Goal: Task Accomplishment & Management: Manage account settings

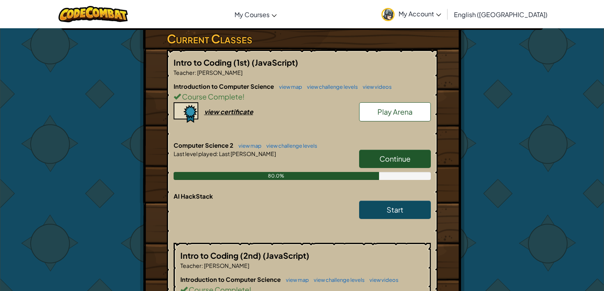
scroll to position [134, 0]
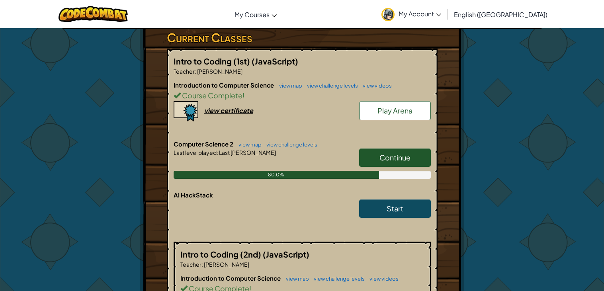
click at [397, 158] on span "Continue" at bounding box center [394, 157] width 31 height 9
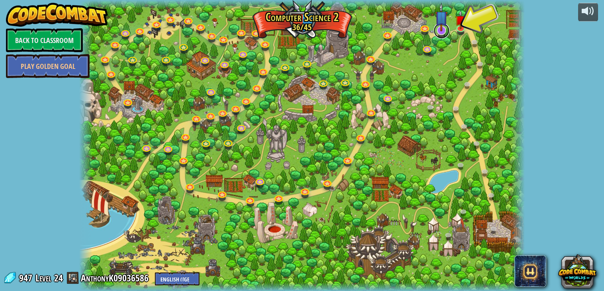
click at [442, 33] on link at bounding box center [441, 31] width 16 height 16
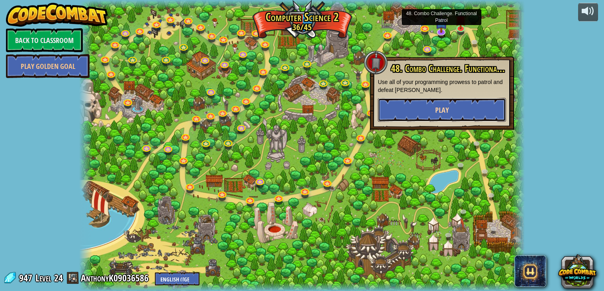
click at [464, 103] on button "Play" at bounding box center [442, 110] width 128 height 24
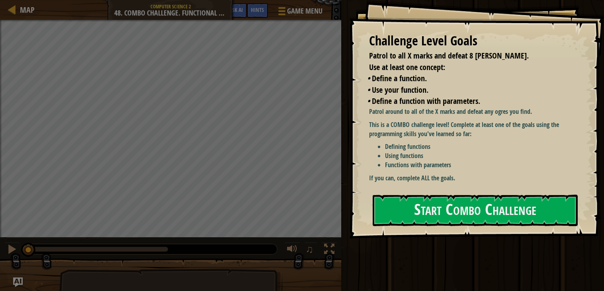
click at [458, 172] on div "Patrol around to all of the X marks and defeat any ogres you find. This is a CO…" at bounding box center [472, 145] width 207 height 76
click at [409, 220] on button "Start Combo Challenge" at bounding box center [474, 210] width 205 height 31
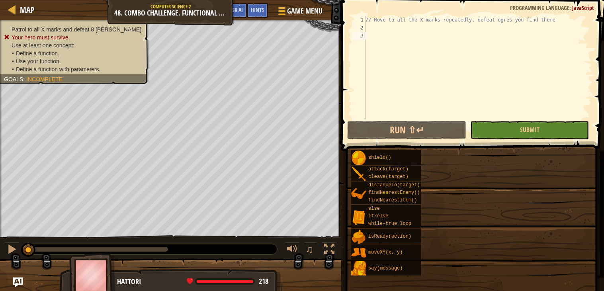
click at [510, 38] on div "// Move to all the X marks repeatedly, defeat ogres you find there" at bounding box center [478, 75] width 228 height 119
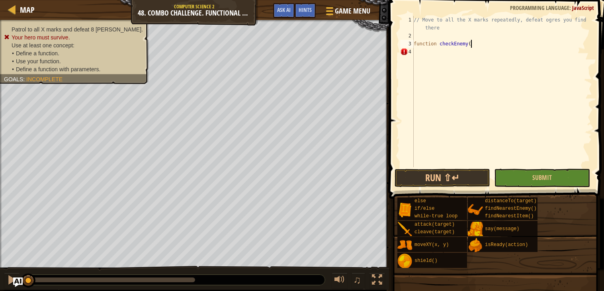
scroll to position [3, 4]
type textarea "function checkEnemy() {"
click at [487, 46] on div "// Move to all the X marks repeatedly, defeat ogres you find there function che…" at bounding box center [502, 103] width 180 height 175
click at [490, 50] on div "// Move to all the X marks repeatedly, defeat ogres you find there function che…" at bounding box center [502, 103] width 180 height 175
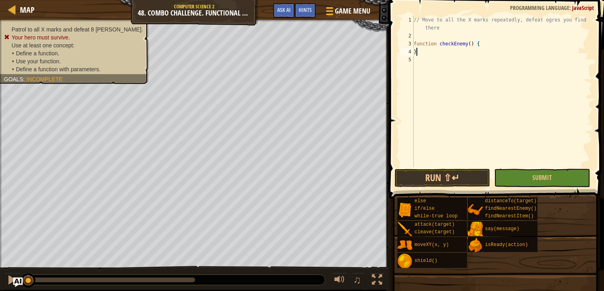
scroll to position [3, 0]
click at [482, 42] on div "// Move to all the X marks repeatedly, defeat ogres you find there function che…" at bounding box center [502, 103] width 180 height 175
type textarea "function checkEnemy() {"
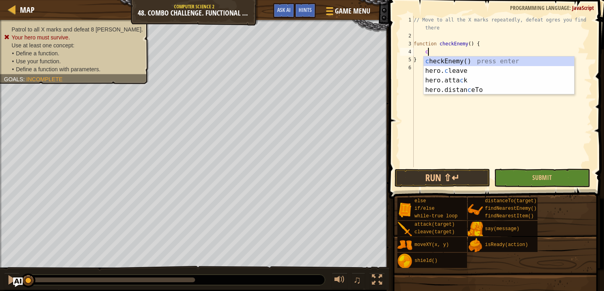
type textarea "c"
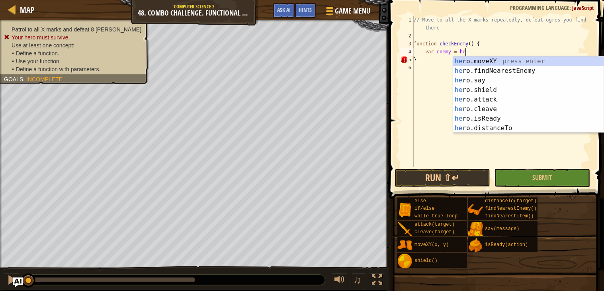
scroll to position [3, 4]
click at [471, 45] on div "// Move to all the X marks repeatedly, defeat ogres you find there function che…" at bounding box center [502, 103] width 180 height 175
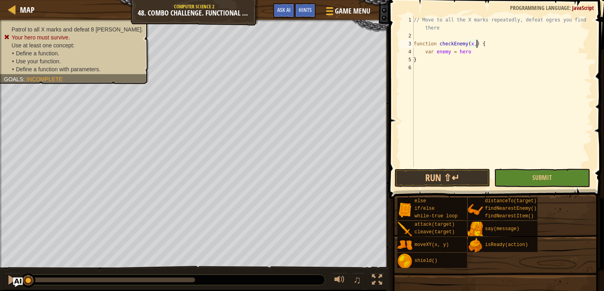
scroll to position [3, 5]
click at [475, 49] on div "// Move to all the X marks repeatedly, defeat ogres you find there function che…" at bounding box center [502, 103] width 180 height 175
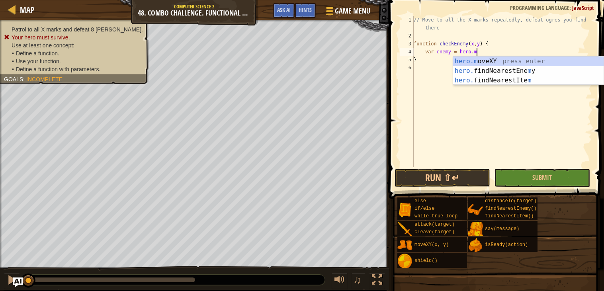
scroll to position [3, 4]
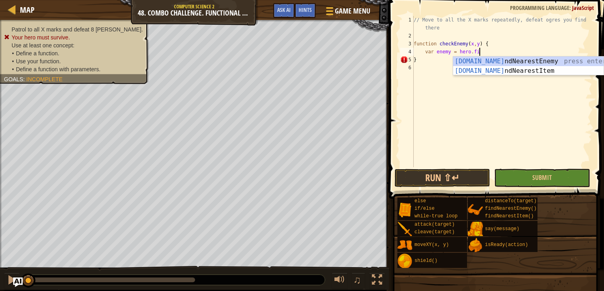
type textarea "var enemy = hero.find"
click at [500, 62] on div "hero.find NearestEnemy press enter hero.find NearestItem press enter" at bounding box center [528, 75] width 150 height 38
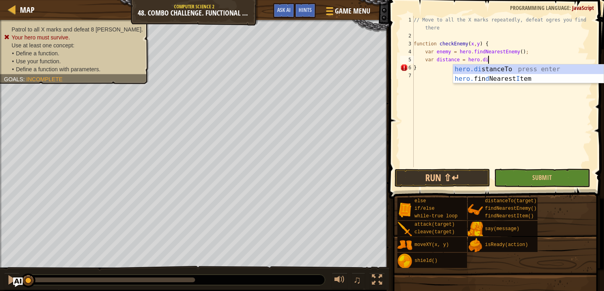
scroll to position [3, 6]
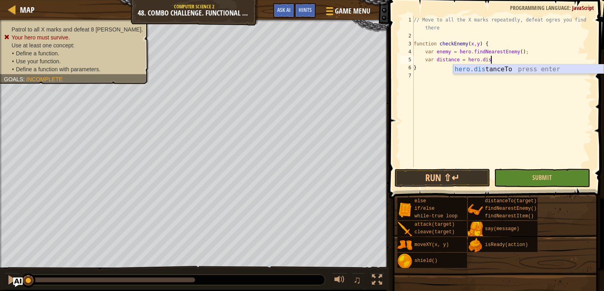
click at [511, 71] on div "hero.dis tanceTo press enter" at bounding box center [528, 78] width 150 height 29
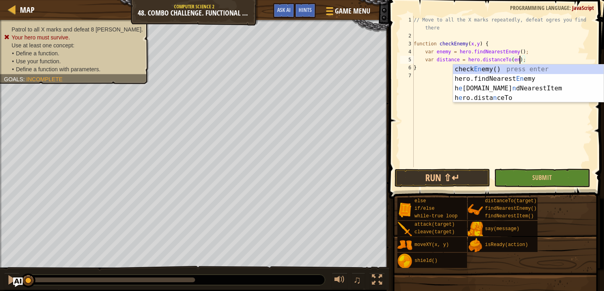
scroll to position [3, 8]
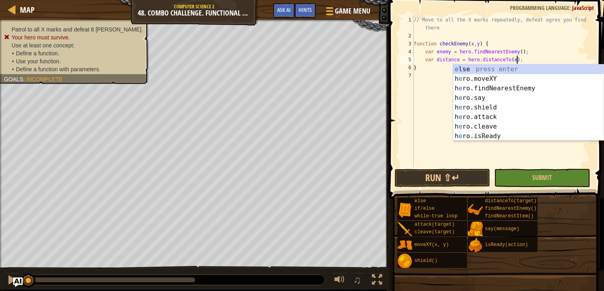
type textarea "var distance = hero.distanceTo();"
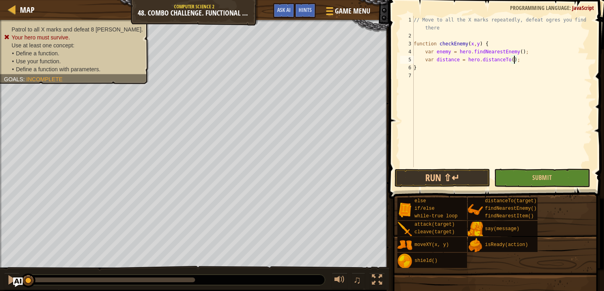
click at [528, 63] on div "// Move to all the X marks repeatedly, defeat ogres you find there function che…" at bounding box center [502, 103] width 180 height 175
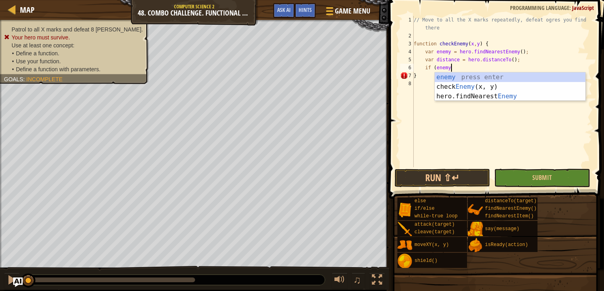
scroll to position [3, 2]
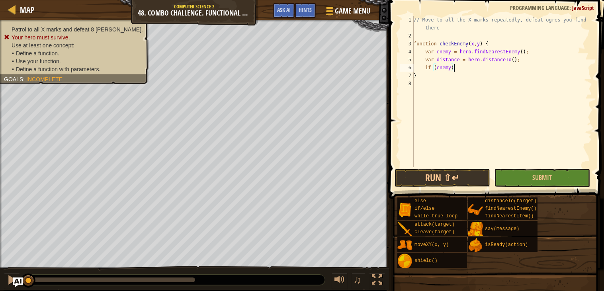
type textarea "if (enemy){"
click at [460, 67] on div "// Move to all the X marks repeatedly, defeat ogres you find there function che…" at bounding box center [502, 103] width 180 height 175
type textarea "if (enemy){"
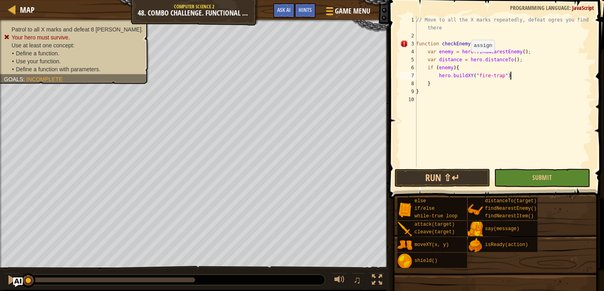
type textarea "hero.buildXY("fire-trap");"
click at [443, 115] on div "// Move to all the X marks repeatedly, defeat ogres you find there function che…" at bounding box center [502, 103] width 177 height 175
click at [430, 99] on div "// Move to all the X marks repeatedly, defeat ogres you find there function che…" at bounding box center [502, 103] width 177 height 175
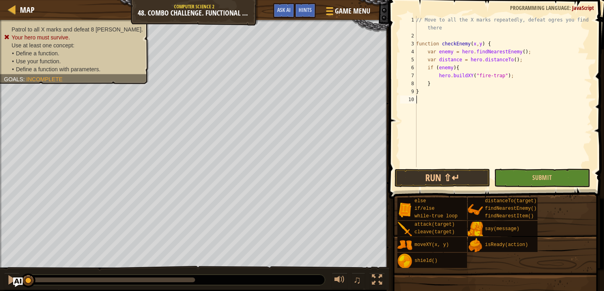
click at [520, 78] on div "// Move to all the X marks repeatedly, defeat ogres you find there function che…" at bounding box center [502, 103] width 177 height 175
type textarea "hero.buildXY("fire-trap");"
click at [464, 84] on div "// Move to all the X marks repeatedly, defeat ogres you find there function che…" at bounding box center [502, 103] width 177 height 175
type textarea "}"
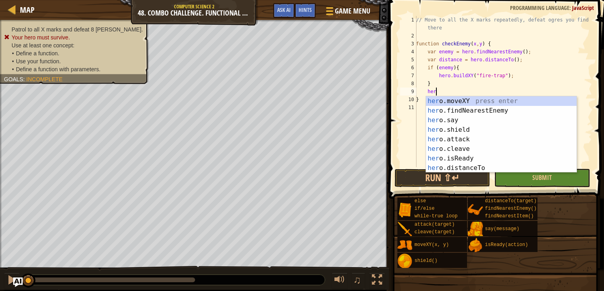
scroll to position [3, 1]
click at [474, 100] on div "hero. moveXY press enter hero. findNearestEnemy press enter hero. say press ent…" at bounding box center [501, 143] width 150 height 95
type textarea "hero.moveXY(x, y);"
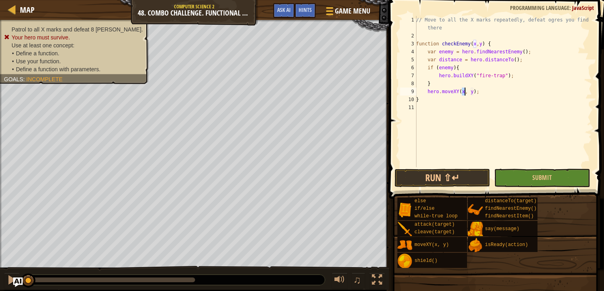
click at [437, 119] on div "// Move to all the X marks repeatedly, defeat ogres you find there function che…" at bounding box center [502, 103] width 177 height 175
click at [436, 111] on div "// Move to all the X marks repeatedly, defeat ogres you find there function che…" at bounding box center [502, 103] width 177 height 175
click at [424, 107] on div "// Move to all the X marks repeatedly, defeat ogres you find there function che…" at bounding box center [502, 103] width 177 height 175
click at [426, 120] on div "// Move to all the X marks repeatedly, defeat ogres you find there function che…" at bounding box center [502, 103] width 177 height 175
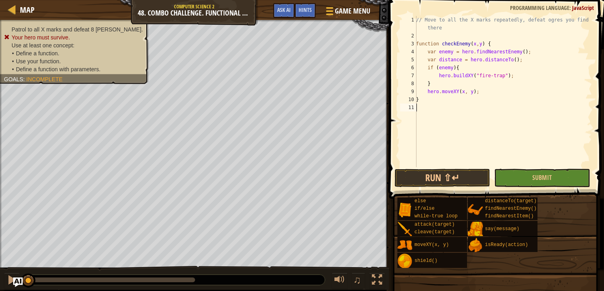
click at [417, 107] on div "// Move to all the X marks repeatedly, defeat ogres you find there function che…" at bounding box center [502, 103] width 177 height 175
click at [421, 108] on div "// Move to all the X marks repeatedly, defeat ogres you find there function che…" at bounding box center [502, 103] width 177 height 175
click at [421, 105] on div "// Move to all the X marks repeatedly, defeat ogres you find there function che…" at bounding box center [502, 103] width 177 height 175
click at [422, 99] on div "// Move to all the X marks repeatedly, defeat ogres you find there function che…" at bounding box center [502, 103] width 177 height 175
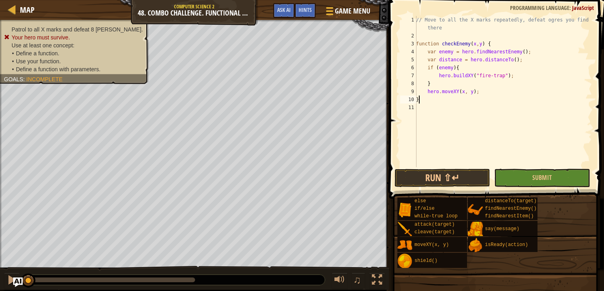
click at [422, 99] on div "// Move to all the X marks repeatedly, defeat ogres you find there function che…" at bounding box center [502, 103] width 177 height 175
type textarea "hero.moveXY(x, y); }"
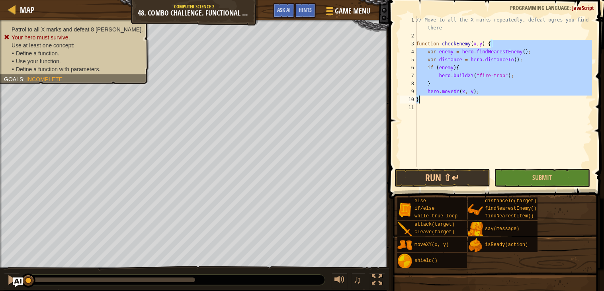
click at [423, 117] on div "// Move to all the X marks repeatedly, defeat ogres you find there function che…" at bounding box center [502, 103] width 177 height 175
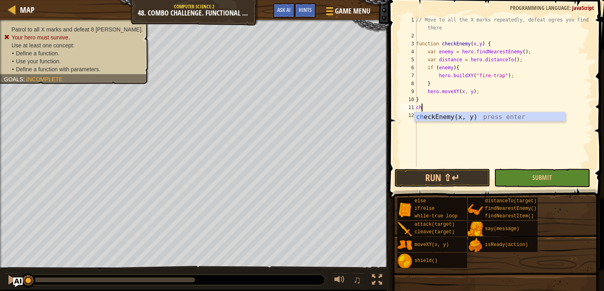
scroll to position [3, 0]
click at [433, 118] on div "check Enemy(x, y) press enter" at bounding box center [489, 126] width 150 height 29
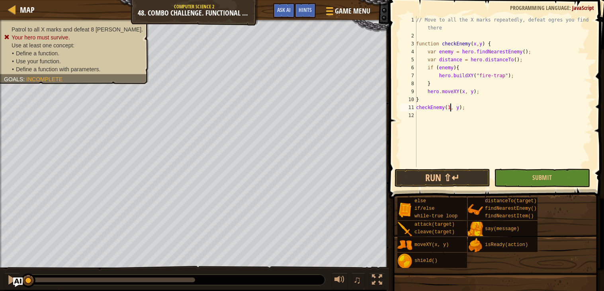
scroll to position [3, 3]
type textarea "checkEnemy(18, 34);"
type textarea "checkEnemy(40, 46);"
type textarea "checkEnemy(62, 34);"
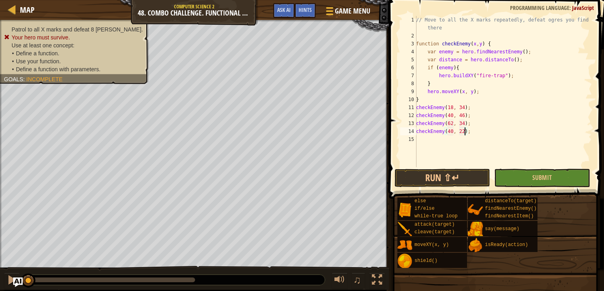
click at [421, 102] on div "// Move to all the X marks repeatedly, defeat ogres you find there function che…" at bounding box center [502, 103] width 177 height 175
type textarea "}"
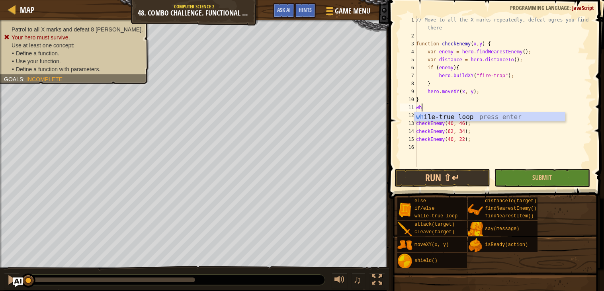
scroll to position [3, 0]
type textarea "while"
click at [435, 116] on div "while -true loop press enter" at bounding box center [489, 126] width 150 height 29
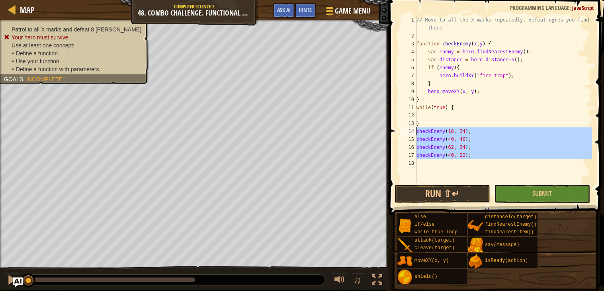
drag, startPoint x: 480, startPoint y: 159, endPoint x: 415, endPoint y: 130, distance: 71.4
click at [415, 130] on div "1 2 3 4 5 6 7 8 9 10 11 12 13 14 15 16 17 18 // Move to all the X marks repeate…" at bounding box center [494, 99] width 193 height 167
type textarea "checkEnemy(18, 34); checkEnemy(40, 46);"
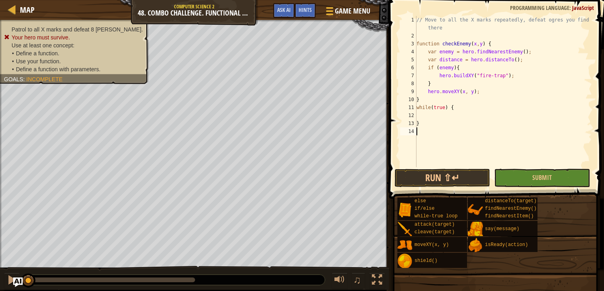
scroll to position [3, 0]
click at [421, 110] on div "// Move to all the X marks repeatedly, defeat ogres you find there function che…" at bounding box center [503, 103] width 177 height 175
type textarea "while(true) {"
click at [423, 114] on div "// Move to all the X marks repeatedly, defeat ogres you find there function che…" at bounding box center [503, 103] width 177 height 175
paste textarea
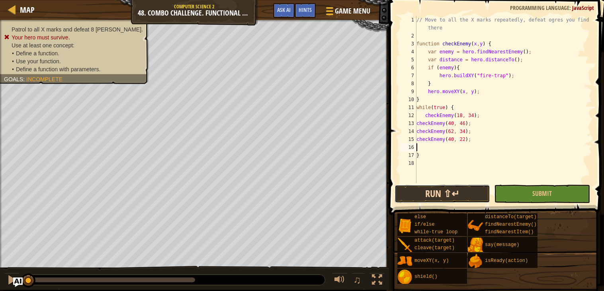
click at [459, 191] on button "Run ⇧↵" at bounding box center [441, 194] width 95 height 18
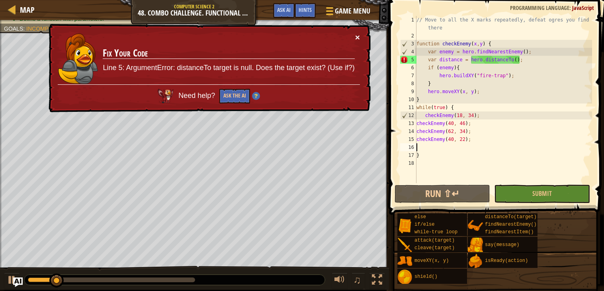
click at [358, 37] on button "×" at bounding box center [357, 37] width 5 height 8
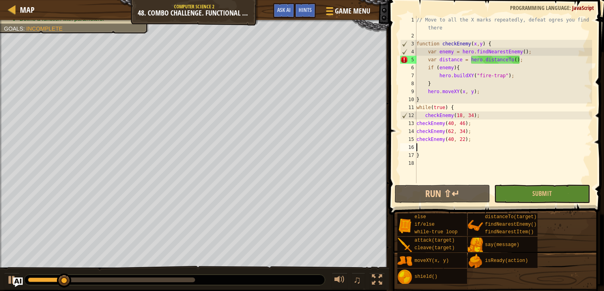
click at [518, 59] on div "// Move to all the X marks repeatedly, defeat ogres you find there function che…" at bounding box center [503, 111] width 177 height 191
click at [516, 58] on div "// Move to all the X marks repeatedly, defeat ogres you find there function che…" at bounding box center [503, 111] width 177 height 191
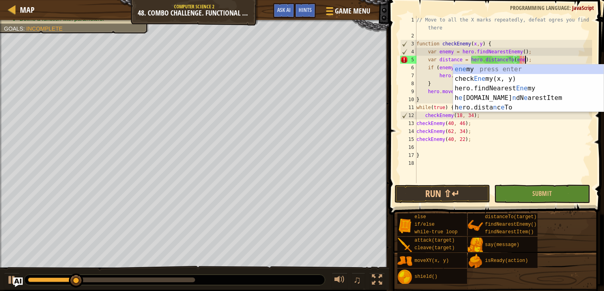
scroll to position [3, 9]
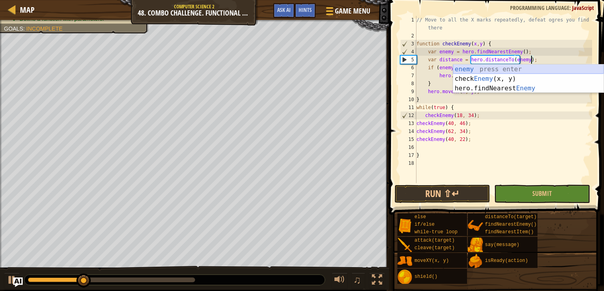
click at [526, 70] on div "enemy press enter check Enemy (x, y) press enter hero.findNearest Enemy press e…" at bounding box center [528, 88] width 150 height 48
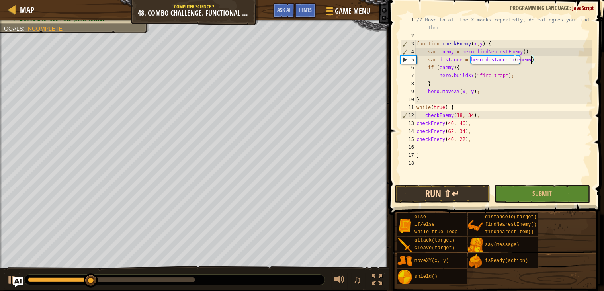
type textarea "var distance = hero.distanceTo(enemy);"
click at [444, 193] on button "Run ⇧↵" at bounding box center [441, 194] width 95 height 18
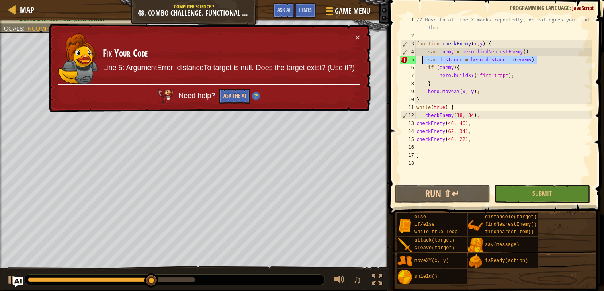
drag, startPoint x: 545, startPoint y: 57, endPoint x: 423, endPoint y: 58, distance: 122.5
click at [423, 58] on div "// Move to all the X marks repeatedly, defeat ogres you find there function che…" at bounding box center [503, 111] width 177 height 191
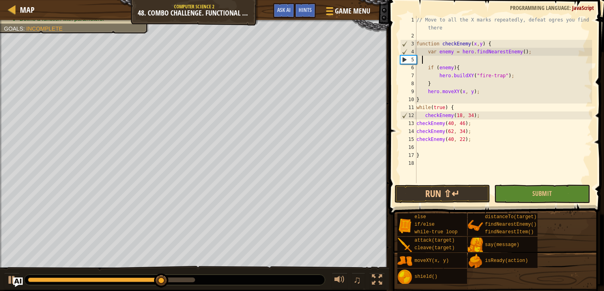
click at [463, 66] on div "// Move to all the X marks repeatedly, defeat ogres you find there function che…" at bounding box center [503, 111] width 177 height 191
type textarea "if (enemy){"
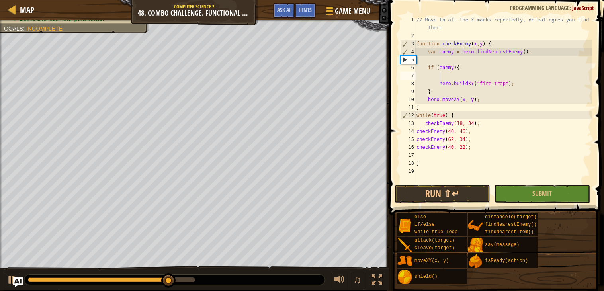
paste textarea "var distance = hero.distanceTo(enemy);"
click at [432, 194] on button "Run ⇧↵" at bounding box center [441, 194] width 95 height 18
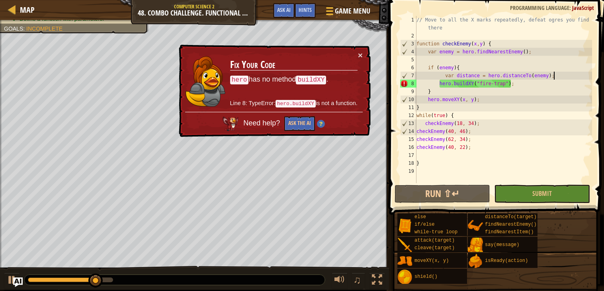
click at [596, 101] on span at bounding box center [496, 96] width 221 height 238
click at [360, 55] on button "×" at bounding box center [360, 55] width 5 height 8
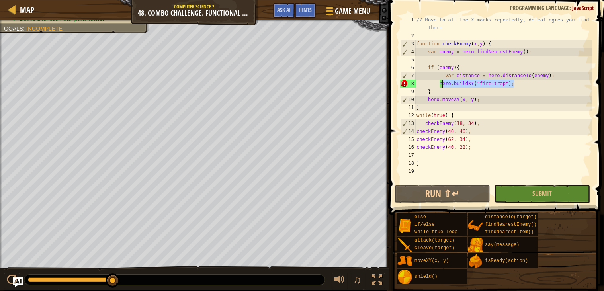
drag, startPoint x: 518, startPoint y: 83, endPoint x: 442, endPoint y: 83, distance: 76.8
click at [442, 83] on div "// Move to all the X marks repeatedly, defeat ogres you find there function che…" at bounding box center [503, 111] width 177 height 191
click at [455, 67] on div "// Move to all the X marks repeatedly, defeat ogres you find there function che…" at bounding box center [503, 111] width 177 height 191
click at [454, 66] on div "// Move to all the X marks repeatedly, defeat ogres you find there function che…" at bounding box center [503, 111] width 177 height 191
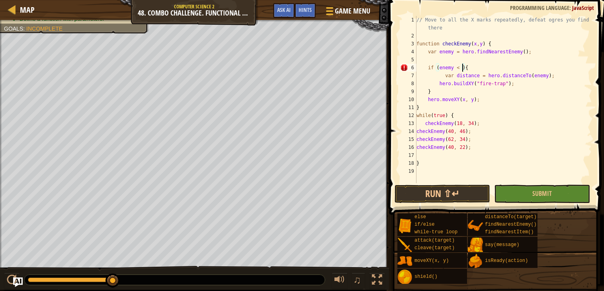
scroll to position [3, 4]
drag, startPoint x: 518, startPoint y: 84, endPoint x: 439, endPoint y: 81, distance: 79.6
click at [439, 81] on div "// Move to all the X marks repeatedly, defeat ogres you find there function che…" at bounding box center [503, 111] width 177 height 191
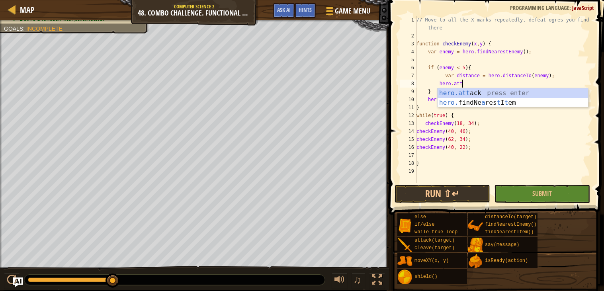
scroll to position [3, 3]
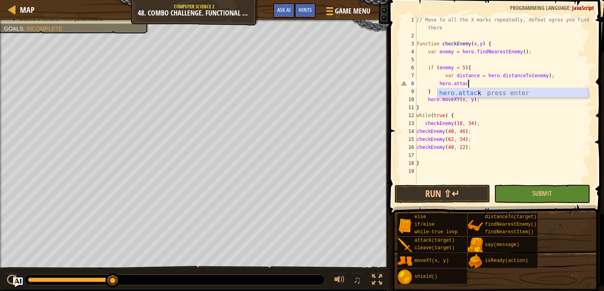
click at [461, 90] on div "hero.attac k press enter" at bounding box center [512, 102] width 150 height 29
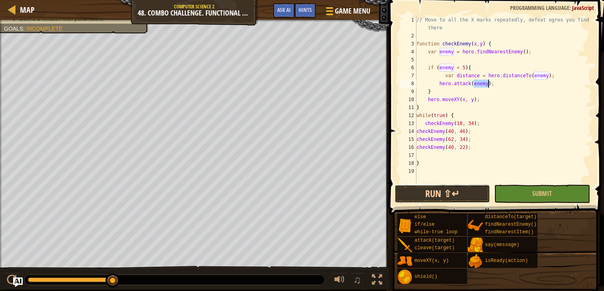
click at [436, 192] on button "Run ⇧↵" at bounding box center [441, 194] width 95 height 18
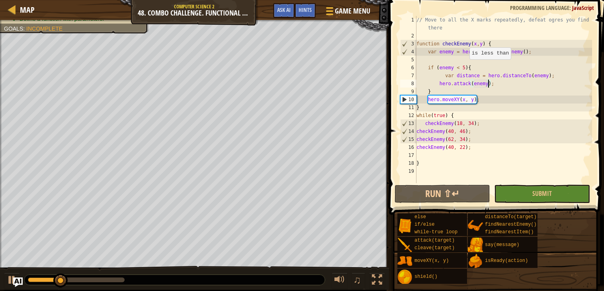
click at [465, 66] on div "// Move to all the X marks repeatedly, defeat ogres you find there function che…" at bounding box center [503, 111] width 177 height 191
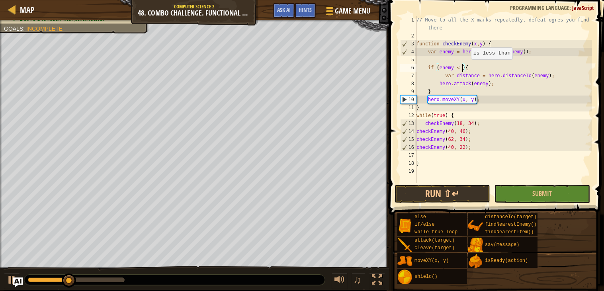
scroll to position [3, 4]
click at [438, 195] on button "Run ⇧↵" at bounding box center [441, 194] width 95 height 18
type textarea "if (enemy){"
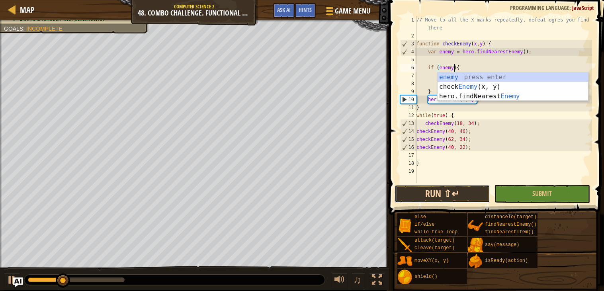
click at [441, 195] on button "Run ⇧↵" at bounding box center [441, 194] width 95 height 18
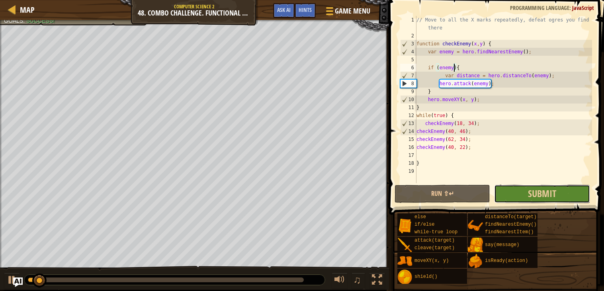
click at [534, 185] on button "Submit" at bounding box center [541, 194] width 95 height 18
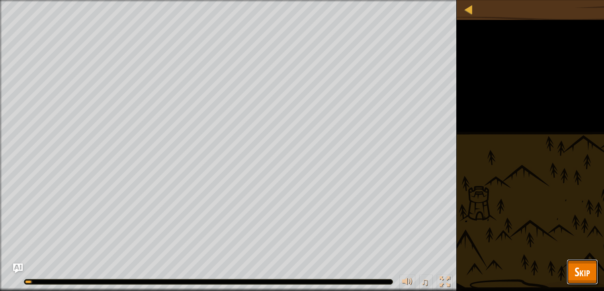
click at [573, 275] on button "Skip" at bounding box center [581, 271] width 31 height 25
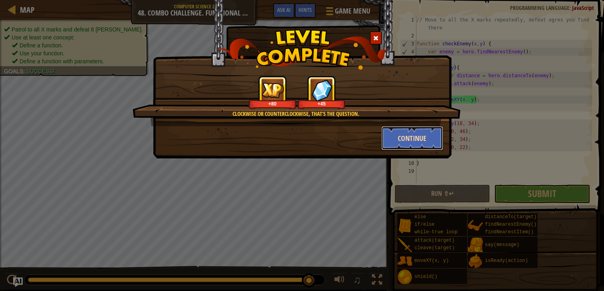
click at [419, 132] on button "Continue" at bounding box center [412, 138] width 62 height 24
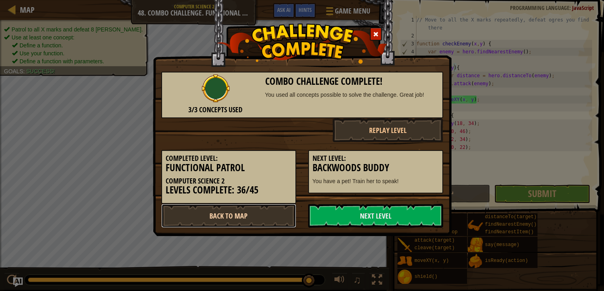
click at [255, 208] on link "Back to Map" at bounding box center [228, 216] width 135 height 24
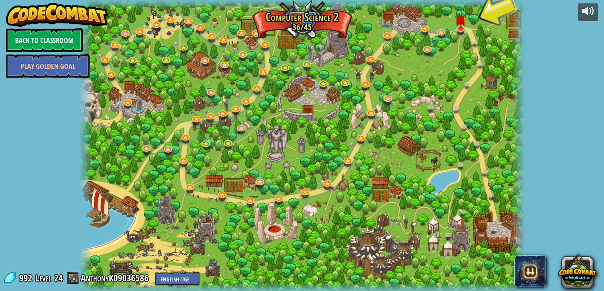
click at [46, 278] on span "Level" at bounding box center [43, 277] width 16 height 13
click at [391, 39] on link at bounding box center [388, 34] width 16 height 16
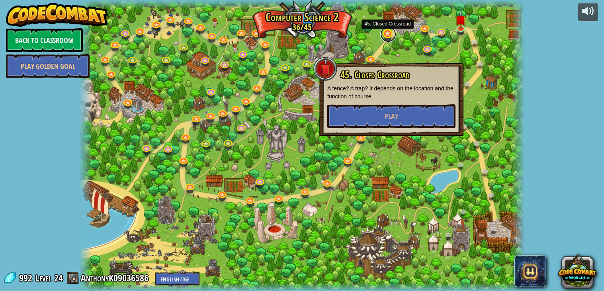
click at [387, 36] on link at bounding box center [388, 34] width 16 height 16
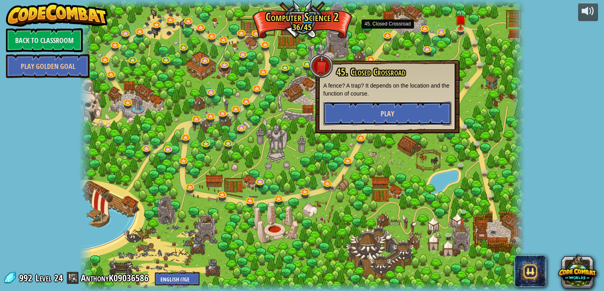
click at [389, 111] on span "Play" at bounding box center [387, 114] width 14 height 10
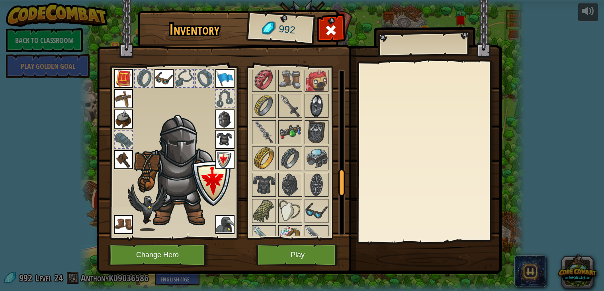
scroll to position [643, 0]
click at [316, 108] on img at bounding box center [316, 105] width 22 height 22
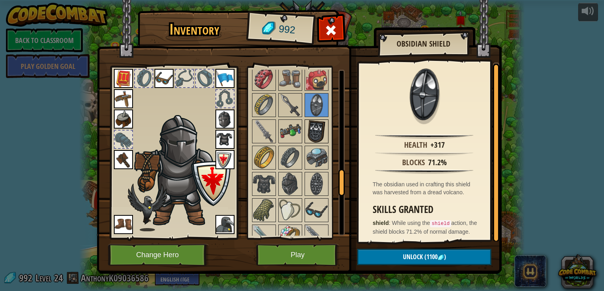
click at [316, 138] on img at bounding box center [316, 131] width 22 height 22
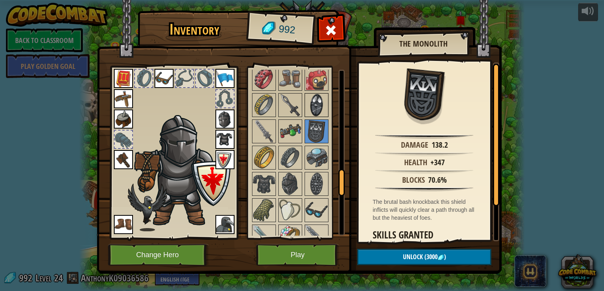
click at [312, 101] on img at bounding box center [316, 105] width 22 height 22
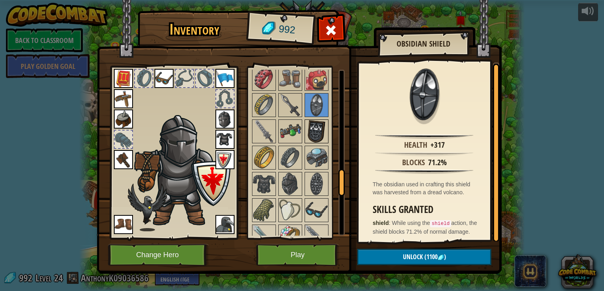
click at [316, 122] on img at bounding box center [316, 131] width 22 height 22
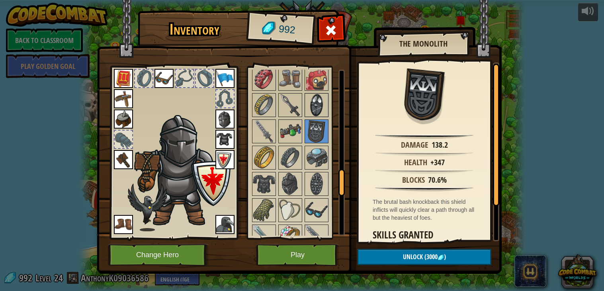
click at [317, 93] on div at bounding box center [316, 105] width 24 height 24
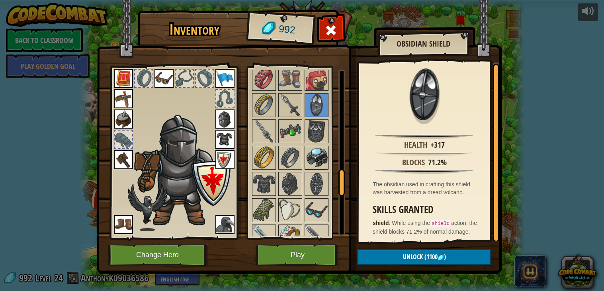
click at [315, 146] on div at bounding box center [316, 158] width 24 height 24
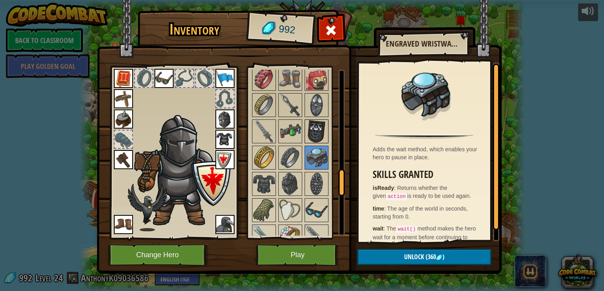
click at [318, 129] on img at bounding box center [316, 131] width 22 height 22
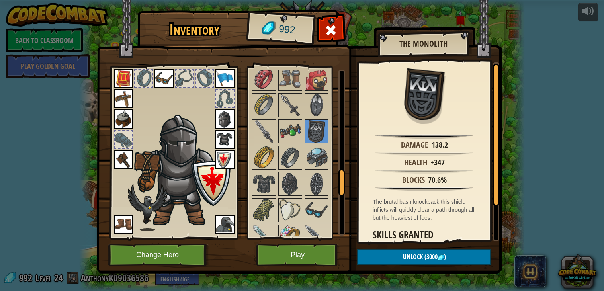
click at [304, 130] on div at bounding box center [298, 118] width 94 height 788
click at [296, 128] on img at bounding box center [290, 131] width 22 height 22
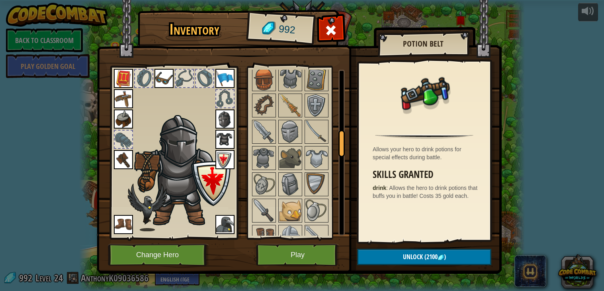
scroll to position [378, 0]
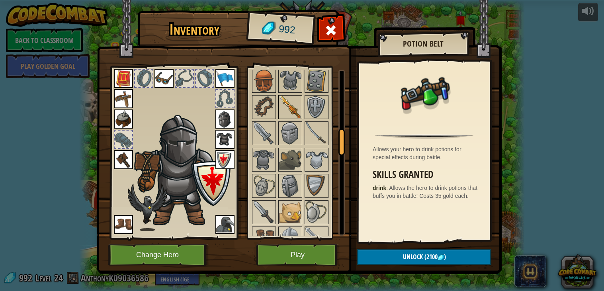
click at [301, 102] on div at bounding box center [290, 107] width 24 height 24
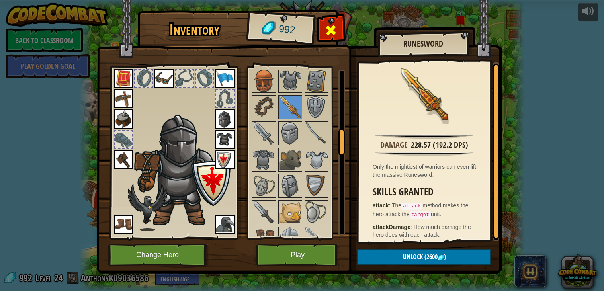
click at [323, 24] on div at bounding box center [330, 32] width 25 height 25
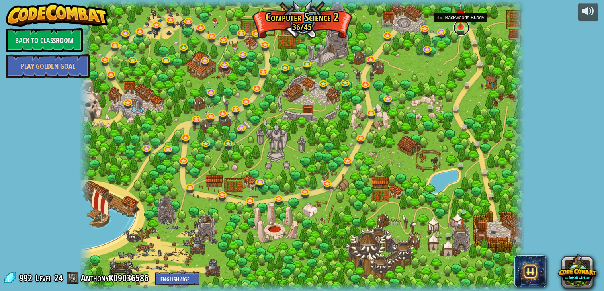
click at [456, 27] on link at bounding box center [461, 28] width 16 height 16
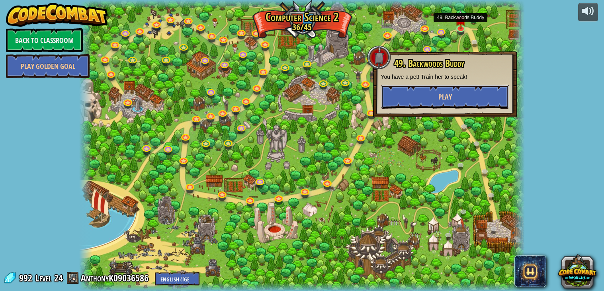
click at [425, 88] on button "Play" at bounding box center [445, 97] width 128 height 24
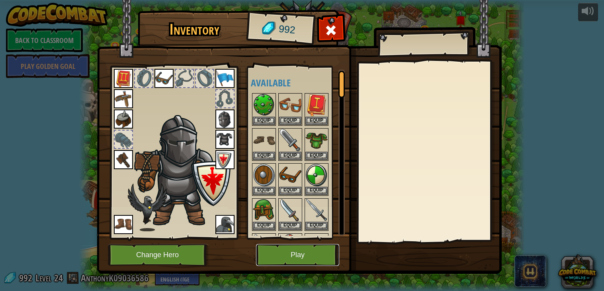
click at [285, 259] on button "Play" at bounding box center [297, 255] width 83 height 22
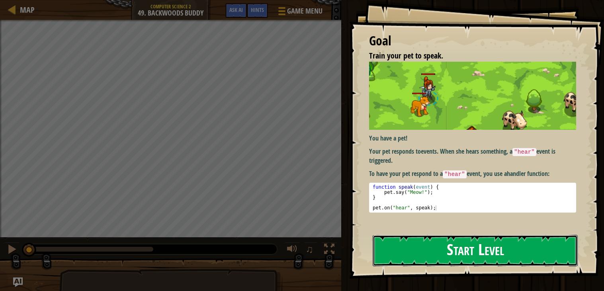
click at [542, 250] on button "Start Level" at bounding box center [474, 250] width 205 height 31
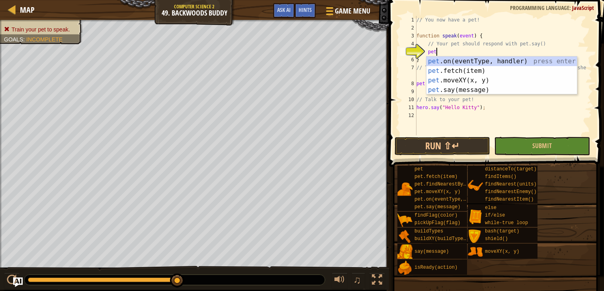
scroll to position [3, 1]
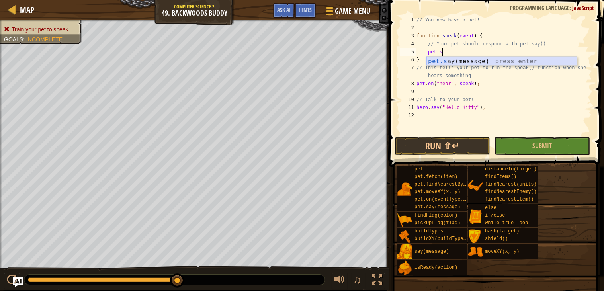
click at [444, 62] on div "pet.s ay(message) press enter" at bounding box center [501, 70] width 150 height 29
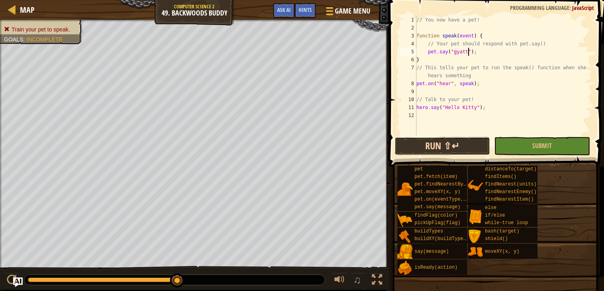
click at [437, 148] on button "Run ⇧↵" at bounding box center [441, 146] width 95 height 18
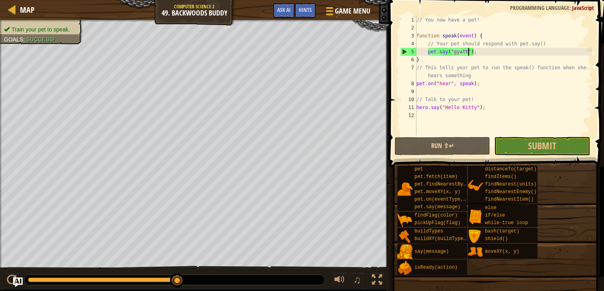
click at [454, 48] on div "// You now have a pet! function speak ( event ) { // Your pet should respond wi…" at bounding box center [503, 83] width 177 height 135
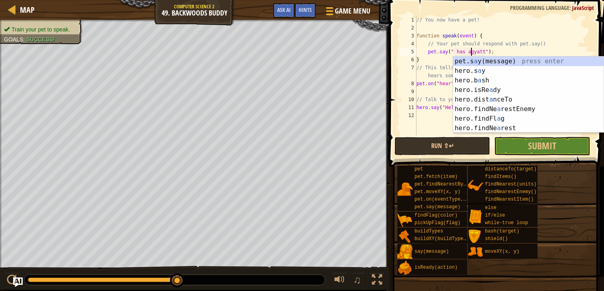
type textarea "pet.say(" has a gyatt");"
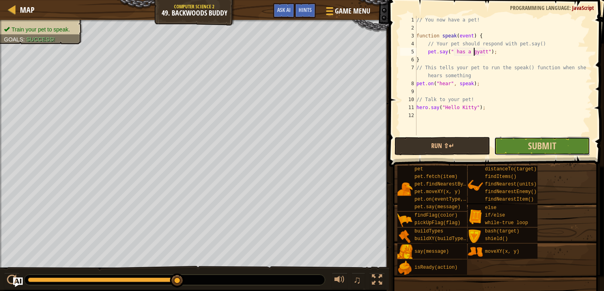
click at [557, 144] on button "Submit" at bounding box center [541, 146] width 95 height 18
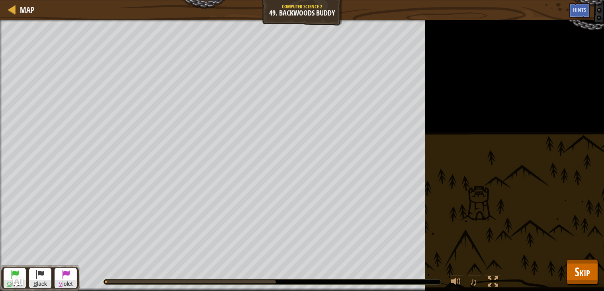
click at [557, 144] on div "Train your pet to speak. Goals : Running... G reen B lack V iolet ♫ Hattori 645…" at bounding box center [302, 155] width 604 height 271
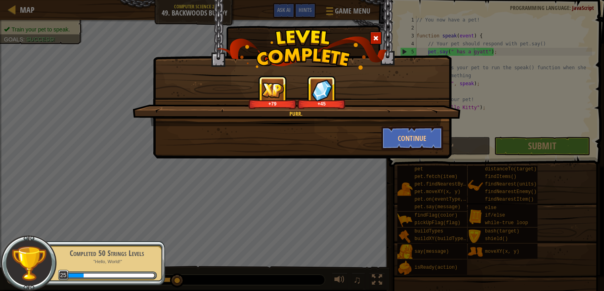
click at [377, 37] on span at bounding box center [376, 38] width 6 height 6
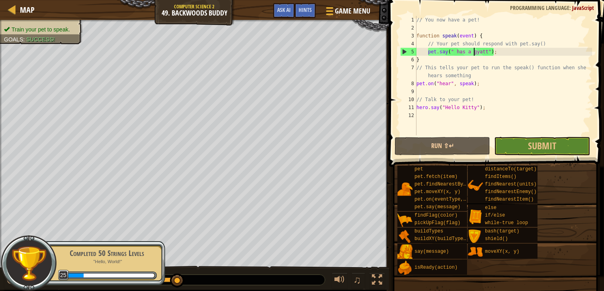
click at [502, 55] on div "// You now have a pet! function speak ( event ) { // Your pet should respond wi…" at bounding box center [503, 83] width 177 height 135
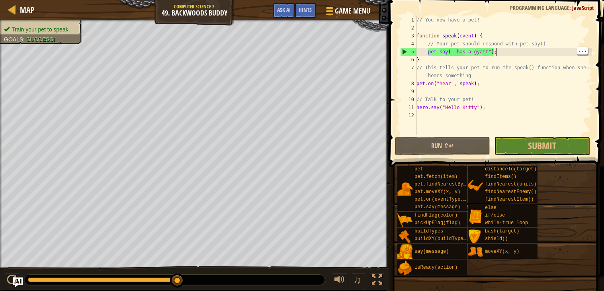
click at [452, 157] on span at bounding box center [494, 275] width 209 height 236
click at [457, 139] on button "Run ⇧↵" at bounding box center [441, 146] width 95 height 18
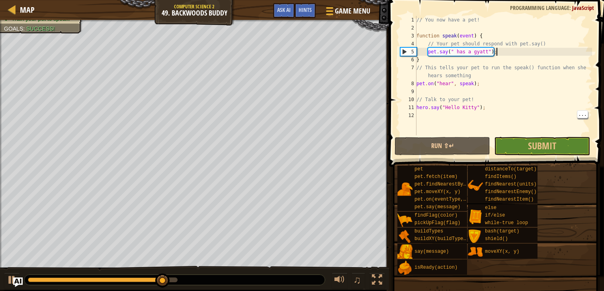
click at [471, 134] on div "// You now have a pet! function speak ( event ) { // Your pet should respond wi…" at bounding box center [503, 83] width 177 height 135
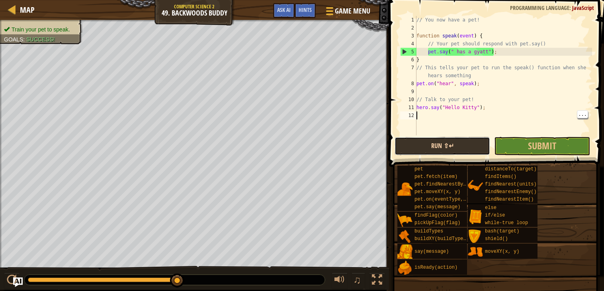
click at [462, 143] on button "Run ⇧↵" at bounding box center [441, 146] width 95 height 18
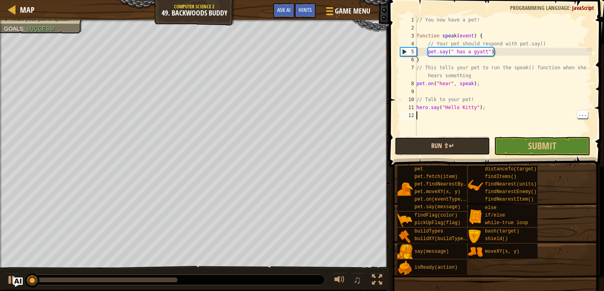
click at [459, 145] on button "Run ⇧↵" at bounding box center [441, 146] width 95 height 18
click at [465, 142] on button "Run ⇧↵" at bounding box center [441, 146] width 95 height 18
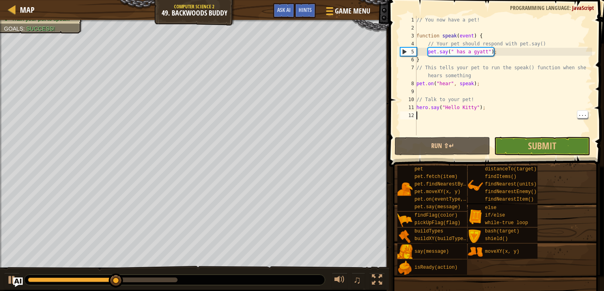
click at [472, 107] on div "// You now have a pet! function speak ( event ) { // Your pet should respond wi…" at bounding box center [503, 83] width 177 height 135
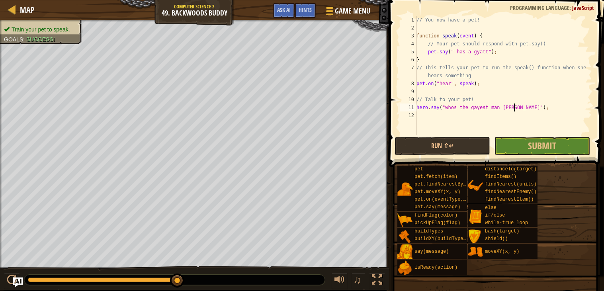
scroll to position [3, 8]
type textarea "hero.say("whos the [DEMOGRAPHIC_DATA] man alive");"
click at [516, 90] on div "// You now have a pet! function speak ( event ) { // Your pet should respond wi…" at bounding box center [503, 83] width 177 height 135
click at [486, 49] on div "// You now have a pet! function speak ( event ) { // Your pet should respond wi…" at bounding box center [503, 83] width 177 height 135
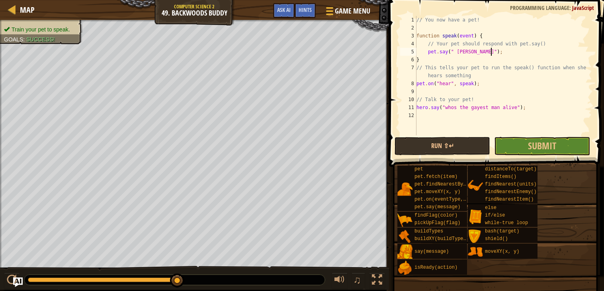
scroll to position [3, 6]
click at [434, 143] on button "Run ⇧↵" at bounding box center [441, 146] width 95 height 18
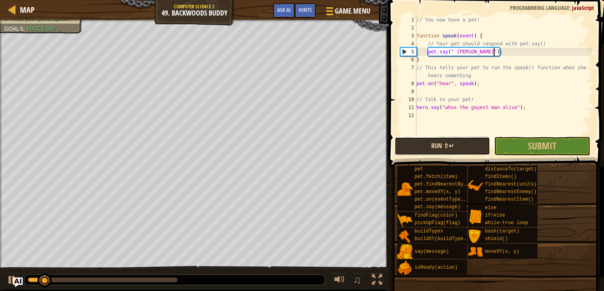
click at [434, 143] on button "Run ⇧↵" at bounding box center [441, 146] width 95 height 18
click at [434, 143] on button "Running" at bounding box center [441, 146] width 95 height 18
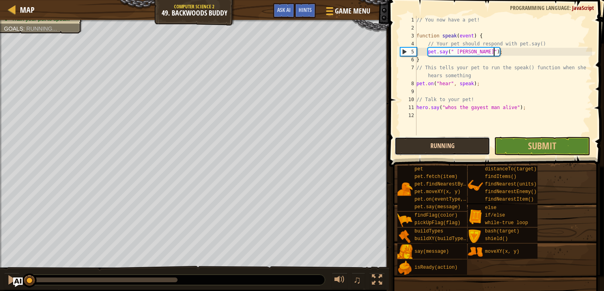
click at [434, 143] on button "Running" at bounding box center [441, 146] width 95 height 18
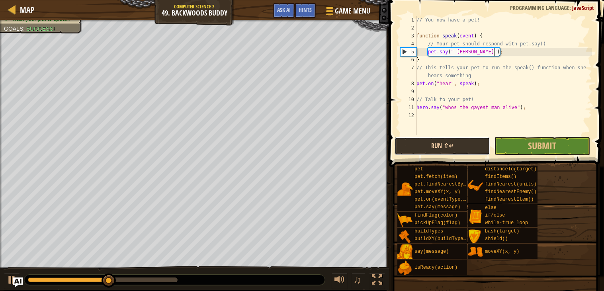
click at [434, 143] on button "Run ⇧↵" at bounding box center [441, 146] width 95 height 18
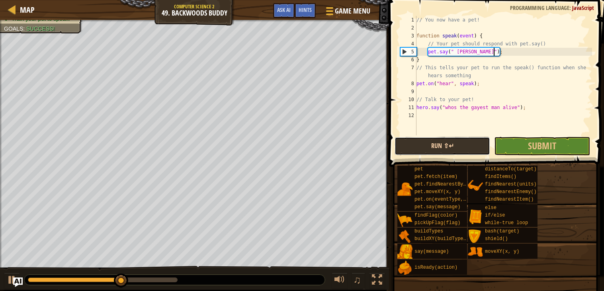
click at [434, 143] on button "Run ⇧↵" at bounding box center [441, 146] width 95 height 18
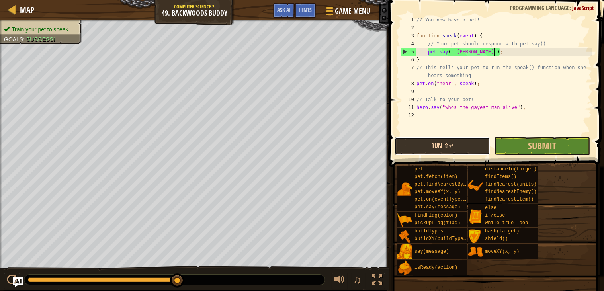
click at [440, 141] on button "Run ⇧↵" at bounding box center [441, 146] width 95 height 18
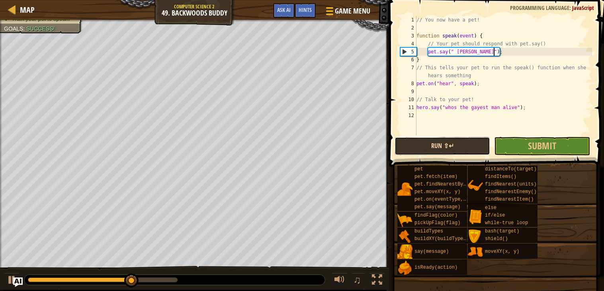
click at [440, 141] on button "Run ⇧↵" at bounding box center [441, 146] width 95 height 18
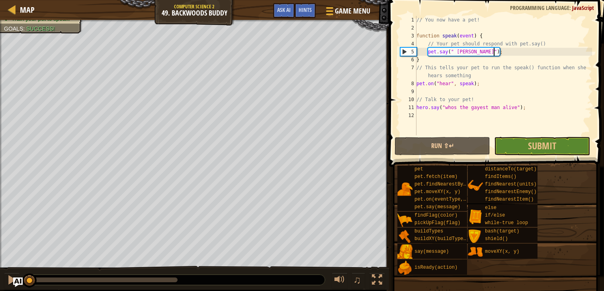
drag, startPoint x: 173, startPoint y: 278, endPoint x: 0, endPoint y: 283, distance: 173.2
click at [0, 283] on div "♫" at bounding box center [194, 278] width 389 height 24
click at [8, 283] on div at bounding box center [12, 280] width 10 height 10
click at [539, 108] on div "// You now have a pet! function speak ( event ) { // Your pet should respond wi…" at bounding box center [503, 83] width 177 height 135
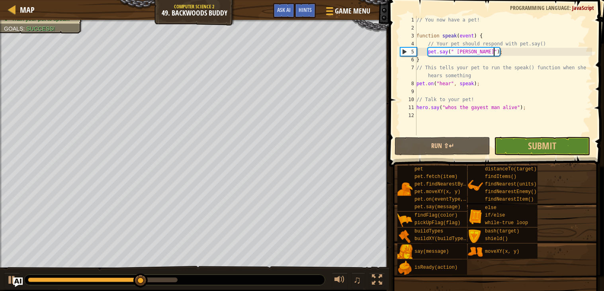
type textarea "hero.say("whos the [DEMOGRAPHIC_DATA] man alive");"
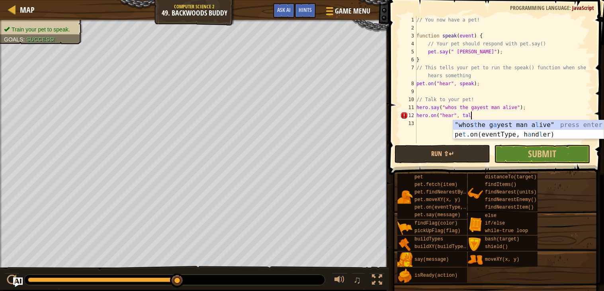
scroll to position [3, 4]
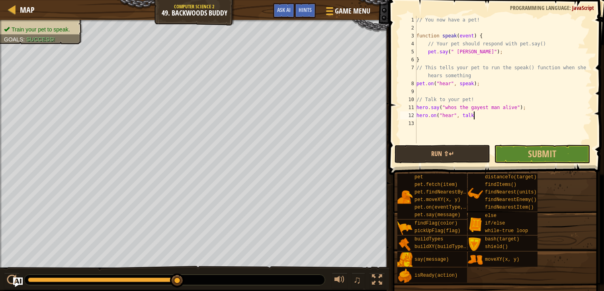
click at [527, 109] on div "// You now have a pet! function speak ( event ) { // Your pet should respond wi…" at bounding box center [503, 87] width 177 height 143
type textarea "hero.say("whos the [DEMOGRAPHIC_DATA] man alive");"
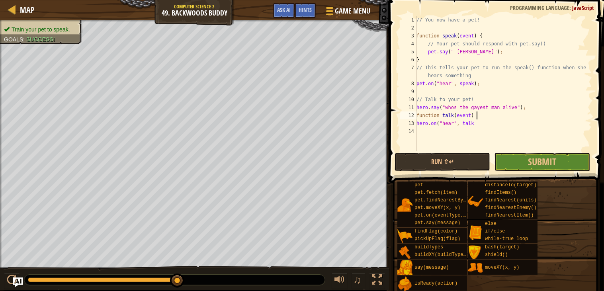
type textarea "function talk(event) {"
click at [507, 129] on div "// You now have a pet! function speak ( event ) { // Your pet should respond wi…" at bounding box center [503, 91] width 177 height 151
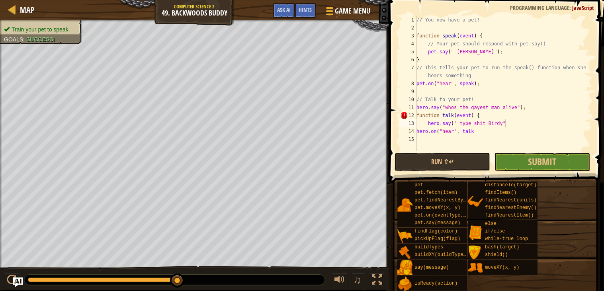
scroll to position [3, 4]
click at [510, 116] on div "// You now have a pet! function speak ( event ) { // Your pet should respond wi…" at bounding box center [503, 91] width 177 height 151
click at [510, 123] on div "// You now have a pet! function speak ( event ) { // Your pet should respond wi…" at bounding box center [503, 91] width 177 height 151
type textarea "hero.say(" type shit Birdy");"
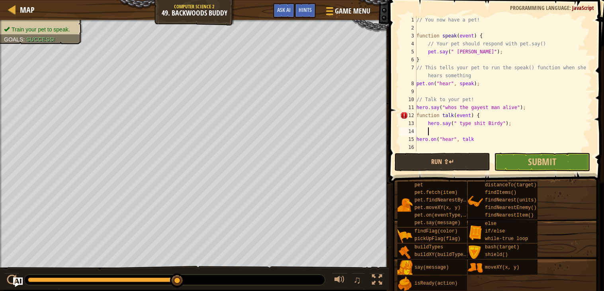
scroll to position [3, 0]
click at [479, 137] on div "// You now have a pet! function speak ( event ) { // Your pet should respond wi…" at bounding box center [503, 91] width 177 height 151
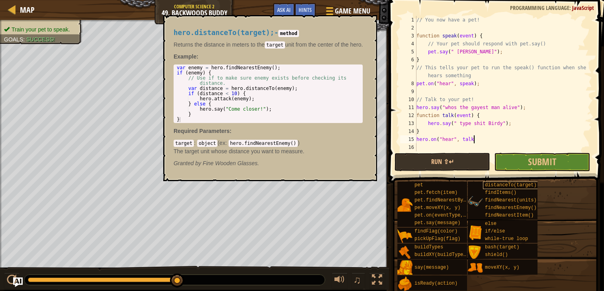
scroll to position [3, 4]
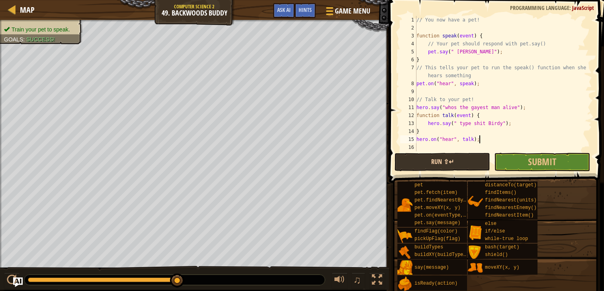
type textarea "hero.on("hear", talk);"
click at [449, 158] on button "Run ⇧↵" at bounding box center [441, 162] width 95 height 18
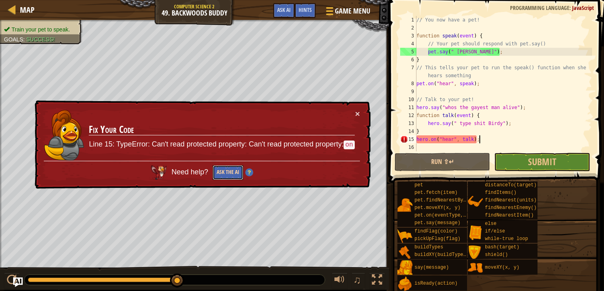
click at [214, 174] on button "Ask the AI" at bounding box center [227, 172] width 31 height 15
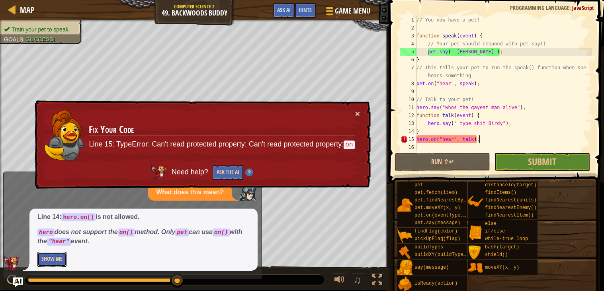
click at [52, 259] on button "Show Me" at bounding box center [51, 259] width 29 height 15
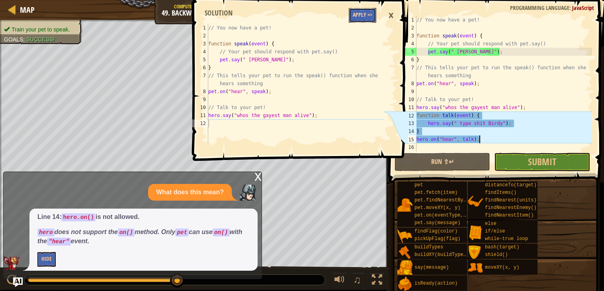
click at [355, 12] on button "Apply =>" at bounding box center [362, 15] width 27 height 15
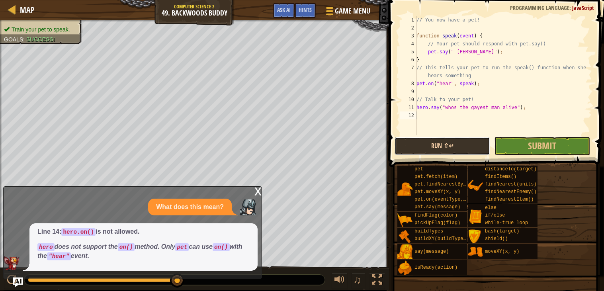
click at [429, 144] on button "Run ⇧↵" at bounding box center [441, 146] width 95 height 18
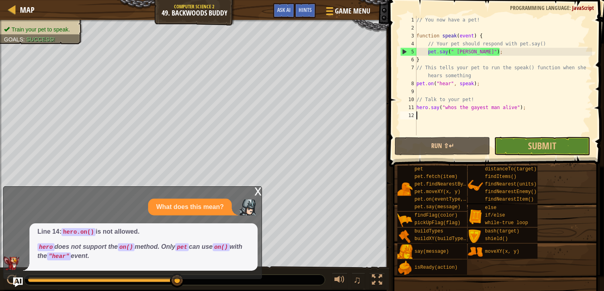
click at [257, 190] on div "x" at bounding box center [257, 191] width 7 height 8
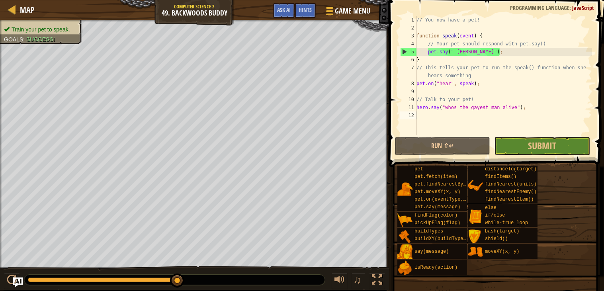
click at [573, 129] on div "// You now have a pet! function speak ( event ) { // Your pet should respond wi…" at bounding box center [503, 83] width 177 height 135
click at [542, 127] on div "// You now have a pet! function speak ( event ) { // Your pet should respond wi…" at bounding box center [503, 83] width 177 height 135
click at [532, 150] on span "Submit" at bounding box center [542, 145] width 28 height 13
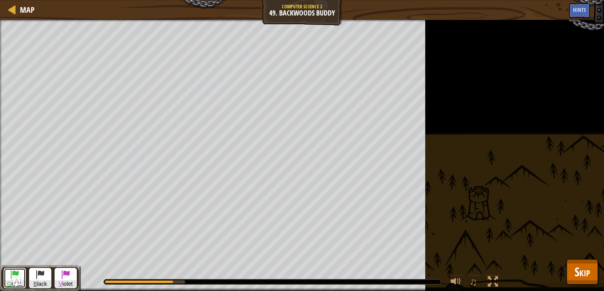
click at [15, 269] on span at bounding box center [15, 274] width 10 height 10
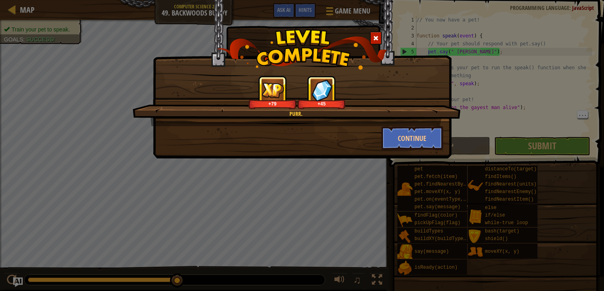
click at [375, 35] on span at bounding box center [376, 38] width 6 height 6
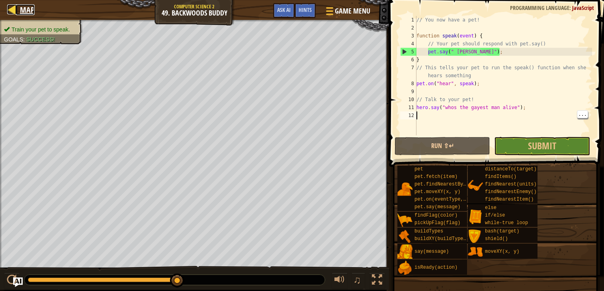
click at [8, 4] on div at bounding box center [12, 9] width 10 height 10
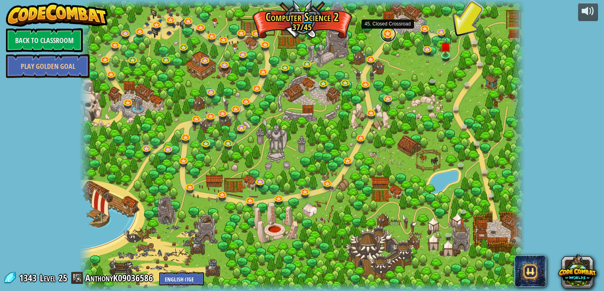
click at [390, 32] on link at bounding box center [388, 34] width 16 height 16
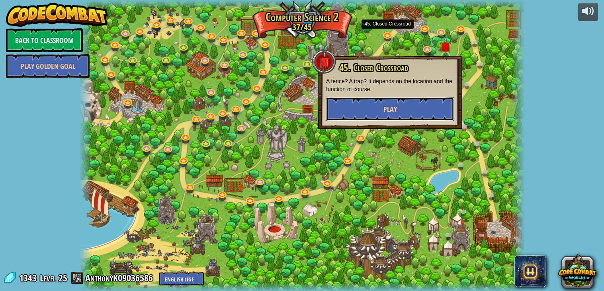
click at [346, 113] on button "Play" at bounding box center [390, 109] width 128 height 24
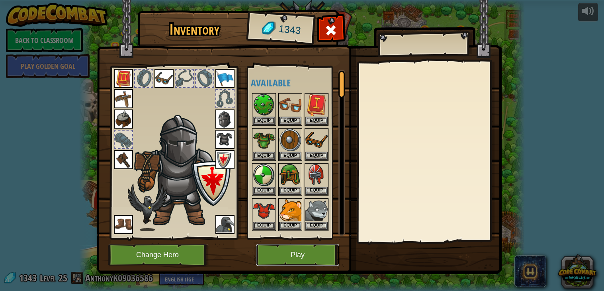
click at [282, 247] on button "Play" at bounding box center [297, 255] width 83 height 22
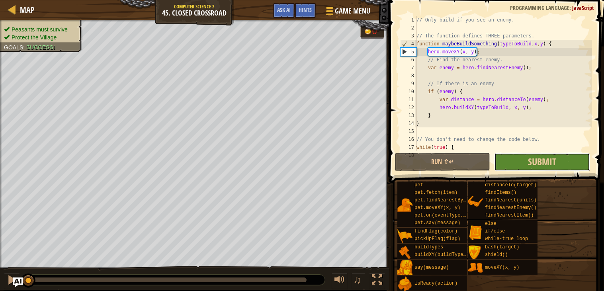
click at [514, 158] on button "Submit" at bounding box center [541, 162] width 95 height 18
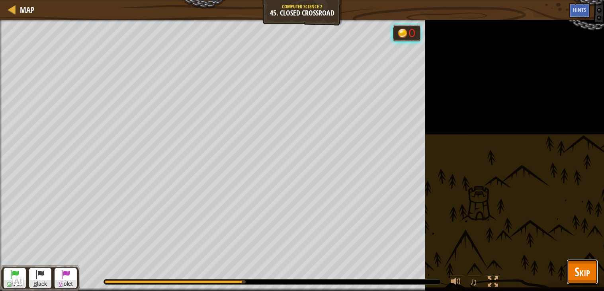
click at [590, 277] on button "Skip" at bounding box center [581, 271] width 31 height 25
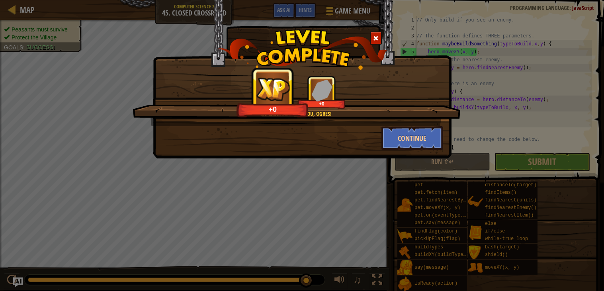
click at [380, 36] on div at bounding box center [376, 37] width 12 height 13
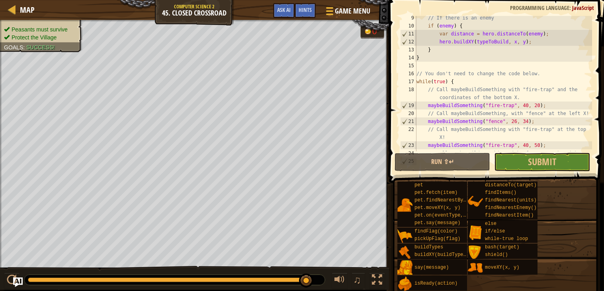
scroll to position [68, 0]
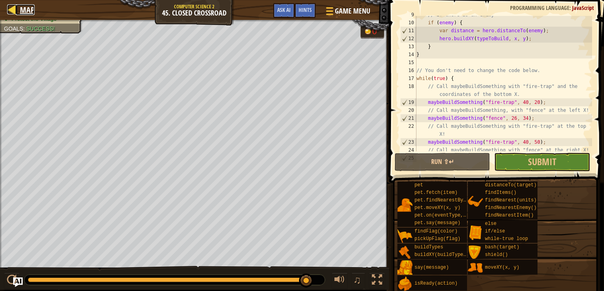
click at [24, 6] on span "Map" at bounding box center [27, 9] width 15 height 11
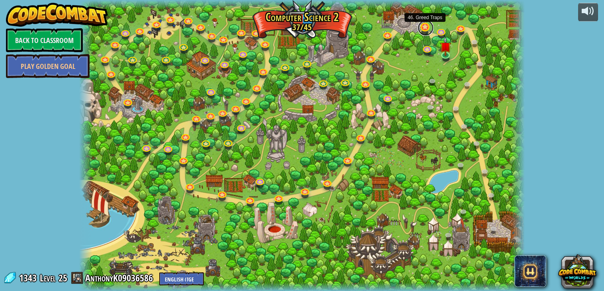
click at [426, 29] on link at bounding box center [425, 28] width 16 height 16
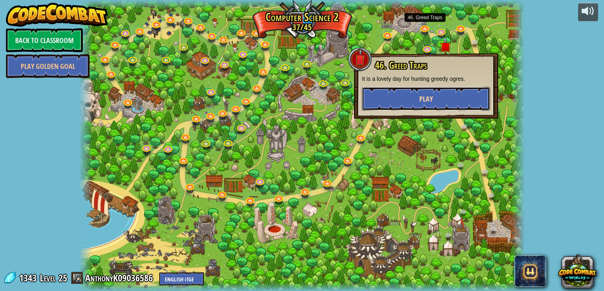
click at [409, 91] on button "Play" at bounding box center [426, 99] width 128 height 24
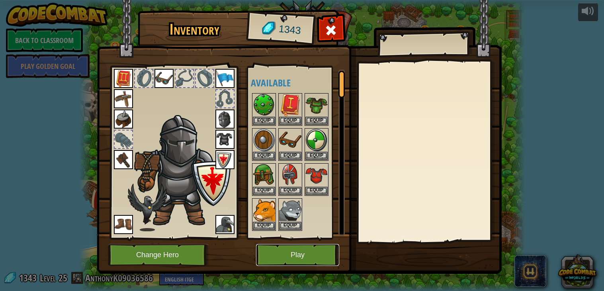
click at [296, 260] on button "Play" at bounding box center [297, 255] width 83 height 22
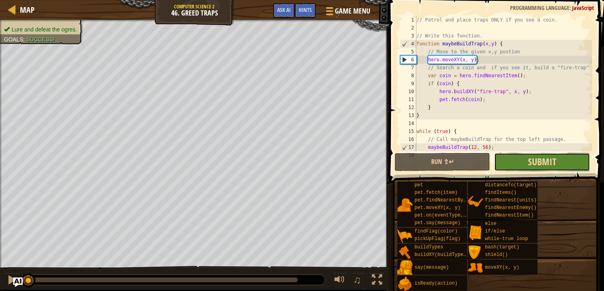
click at [535, 164] on span "Submit" at bounding box center [542, 161] width 28 height 13
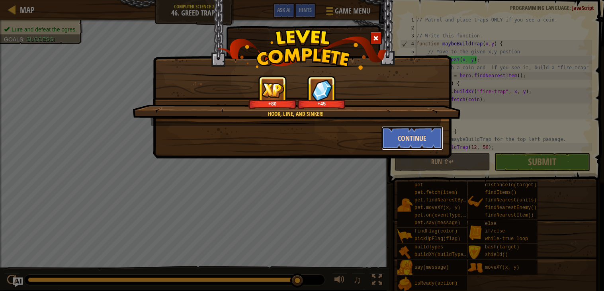
click at [412, 137] on button "Continue" at bounding box center [412, 138] width 62 height 24
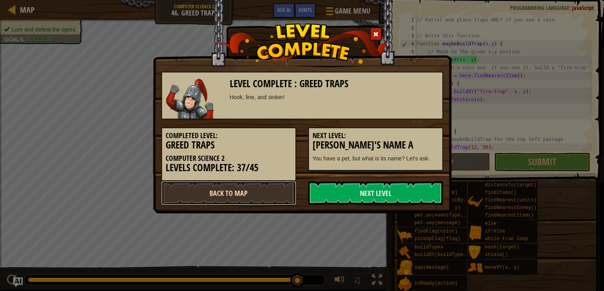
click at [254, 197] on link "Back to Map" at bounding box center [228, 193] width 135 height 24
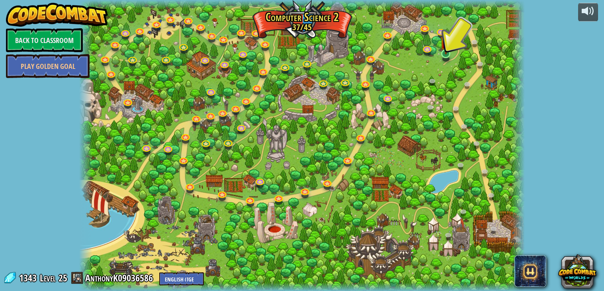
click at [444, 55] on img at bounding box center [445, 41] width 11 height 25
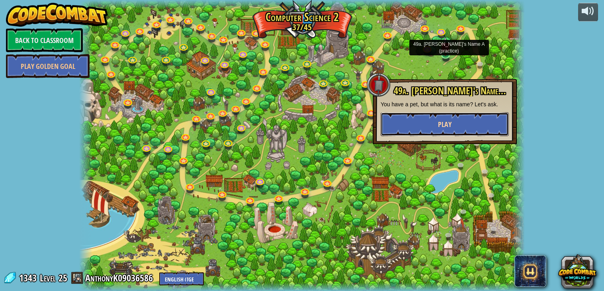
click at [480, 131] on button "Play" at bounding box center [444, 124] width 128 height 24
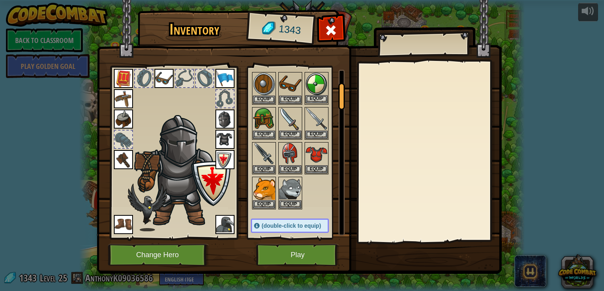
scroll to position [101, 0]
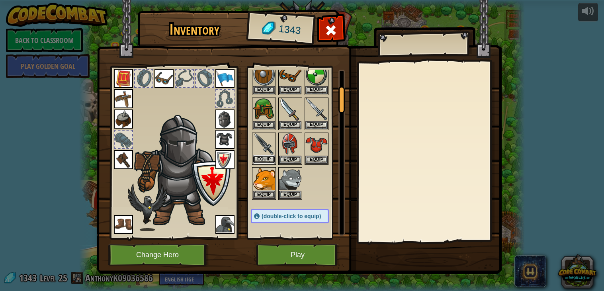
click at [267, 158] on button "Equip" at bounding box center [264, 159] width 22 height 8
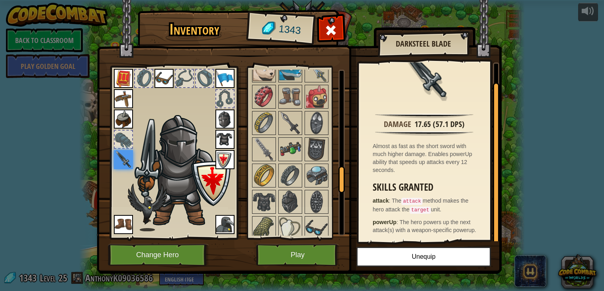
scroll to position [621, 0]
click at [313, 120] on img at bounding box center [316, 122] width 22 height 22
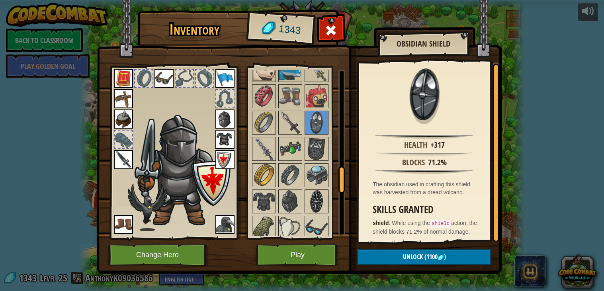
click at [314, 205] on img at bounding box center [316, 201] width 22 height 22
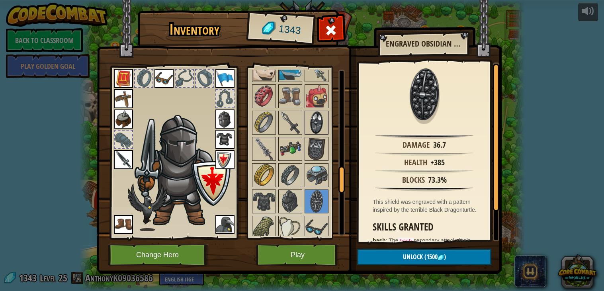
click at [319, 121] on img at bounding box center [316, 122] width 22 height 22
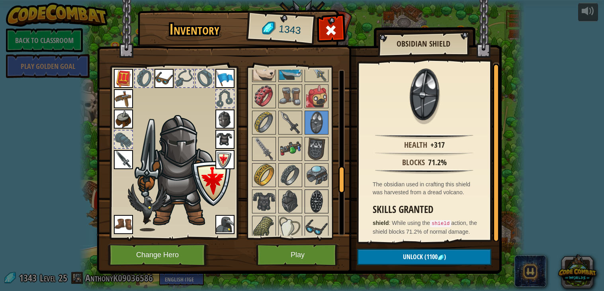
click at [319, 195] on img at bounding box center [316, 201] width 22 height 22
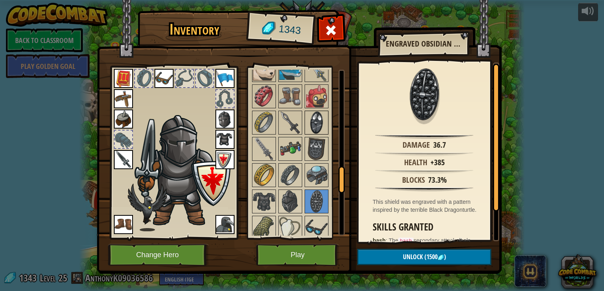
click at [323, 119] on img at bounding box center [316, 122] width 22 height 22
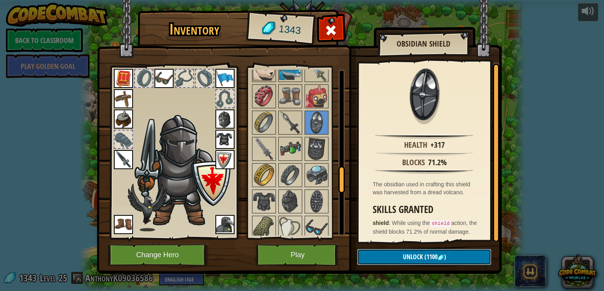
click at [399, 259] on button "Unlock (1100 )" at bounding box center [424, 257] width 134 height 16
click at [400, 258] on button "Confirm" at bounding box center [424, 257] width 134 height 16
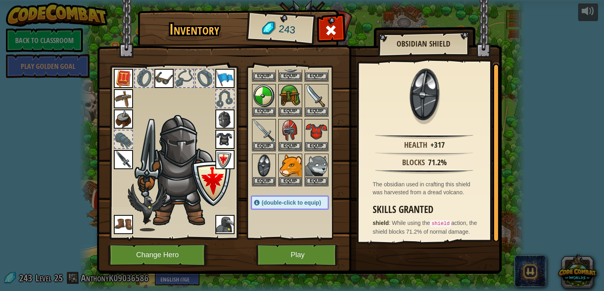
scroll to position [126, 0]
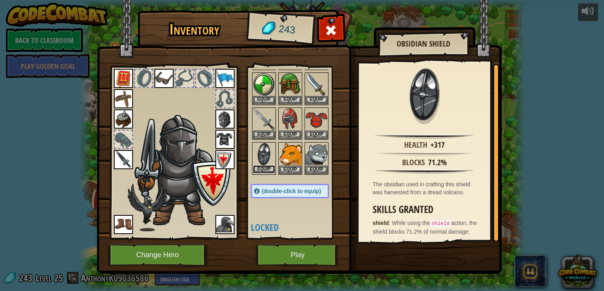
click at [260, 168] on button "Equip" at bounding box center [264, 169] width 22 height 8
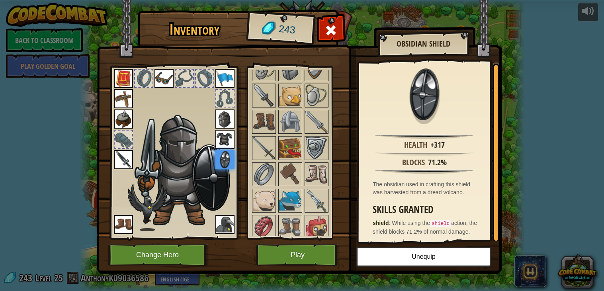
scroll to position [491, 0]
click at [319, 180] on img at bounding box center [316, 173] width 22 height 22
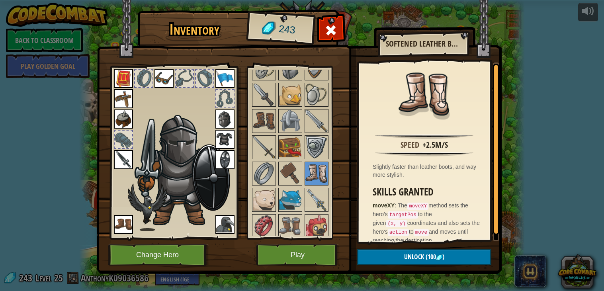
click at [121, 227] on img at bounding box center [123, 224] width 19 height 19
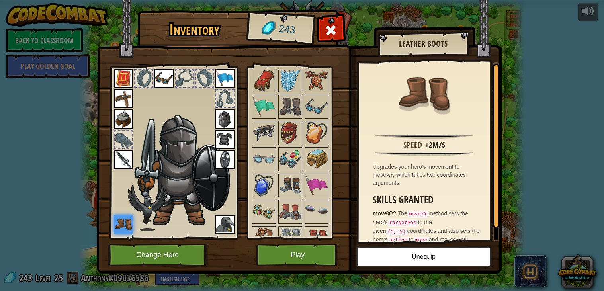
scroll to position [888, 0]
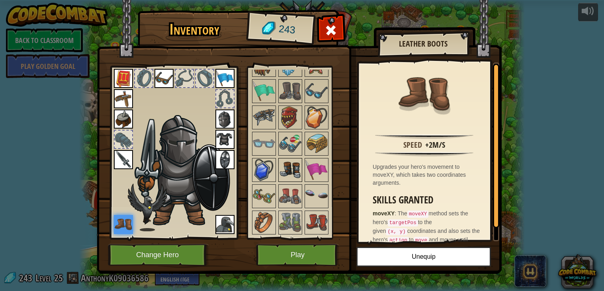
click at [298, 164] on img at bounding box center [290, 170] width 22 height 22
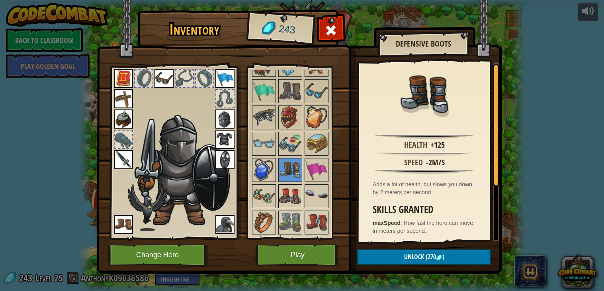
click at [297, 198] on img at bounding box center [290, 196] width 22 height 22
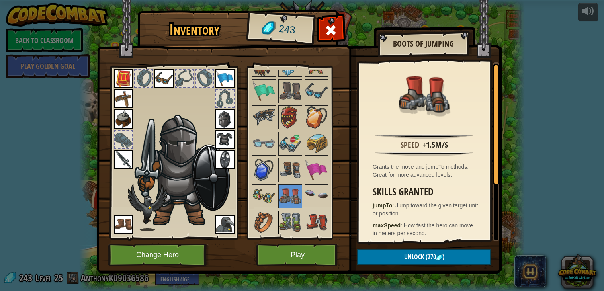
click at [298, 218] on img at bounding box center [290, 222] width 22 height 22
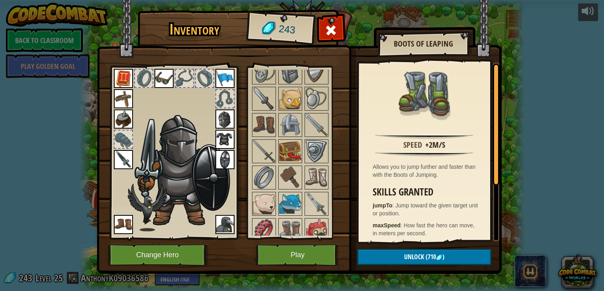
scroll to position [494, 0]
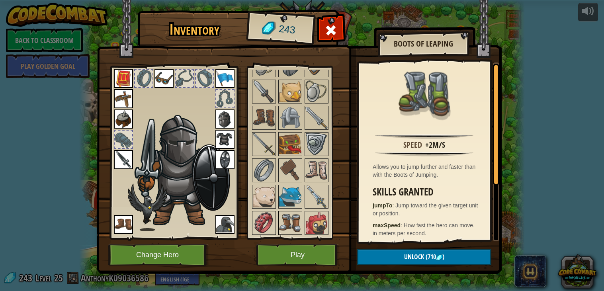
click at [288, 216] on img at bounding box center [290, 223] width 22 height 22
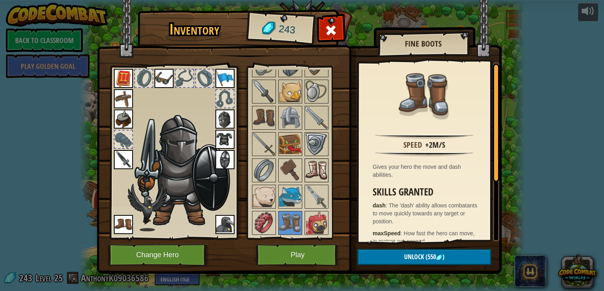
click at [308, 163] on img at bounding box center [316, 170] width 22 height 22
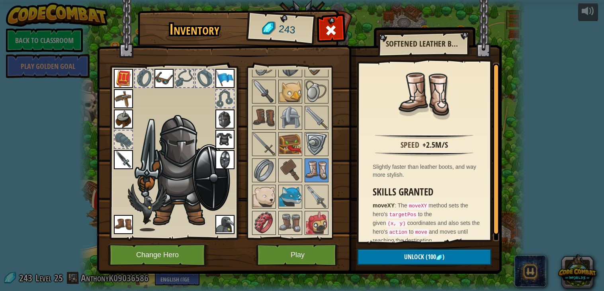
click at [384, 265] on img at bounding box center [299, 129] width 405 height 289
click at [390, 260] on button "Unlock (100 )" at bounding box center [424, 257] width 134 height 16
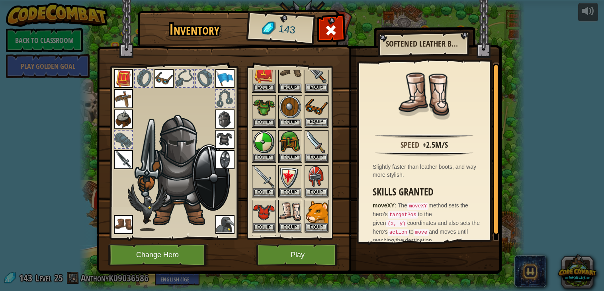
scroll to position [73, 0]
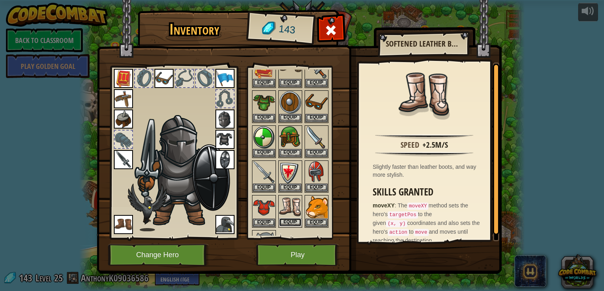
click at [289, 218] on button "Equip" at bounding box center [290, 222] width 22 height 8
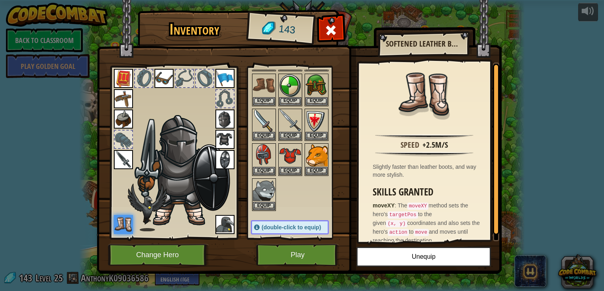
scroll to position [125, 0]
click at [338, 16] on img at bounding box center [299, 129] width 405 height 289
click at [334, 31] on span at bounding box center [331, 30] width 13 height 13
